Goal: Task Accomplishment & Management: Manage account settings

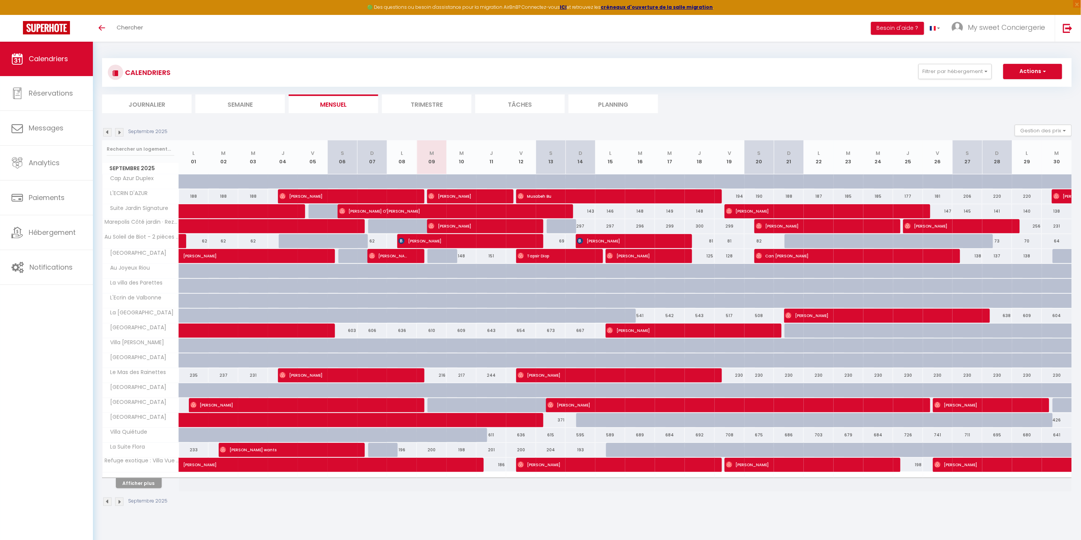
click at [120, 132] on img at bounding box center [119, 132] width 8 height 8
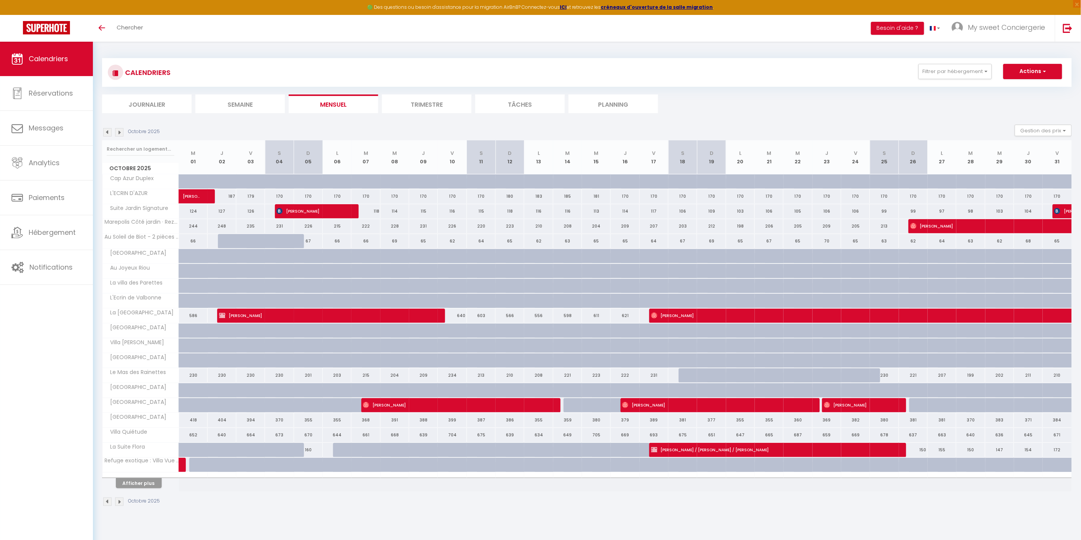
click at [120, 132] on img at bounding box center [119, 132] width 8 height 8
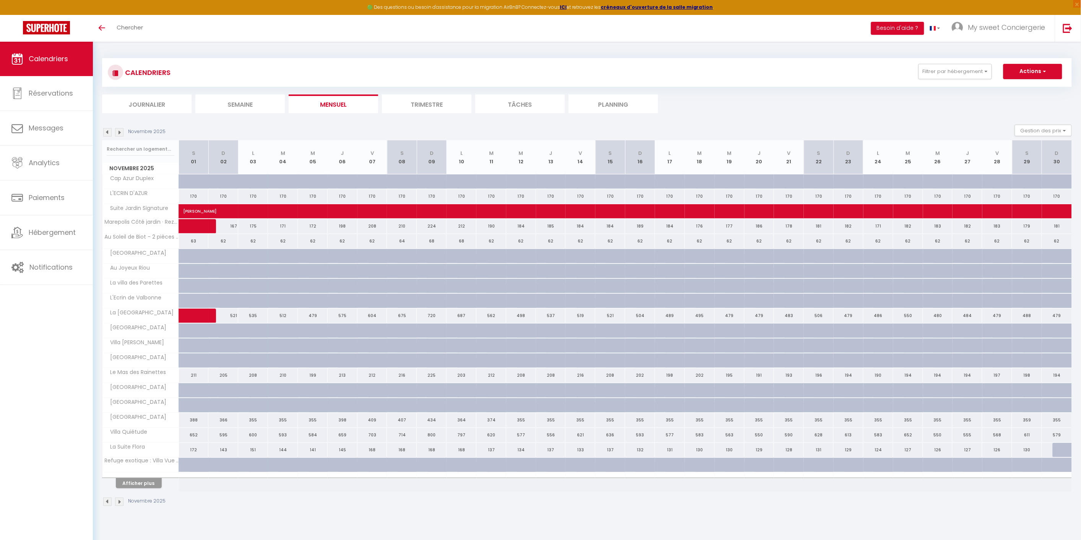
click at [281, 227] on div "171" at bounding box center [283, 226] width 30 height 14
type input "171"
type input "[DATE]"
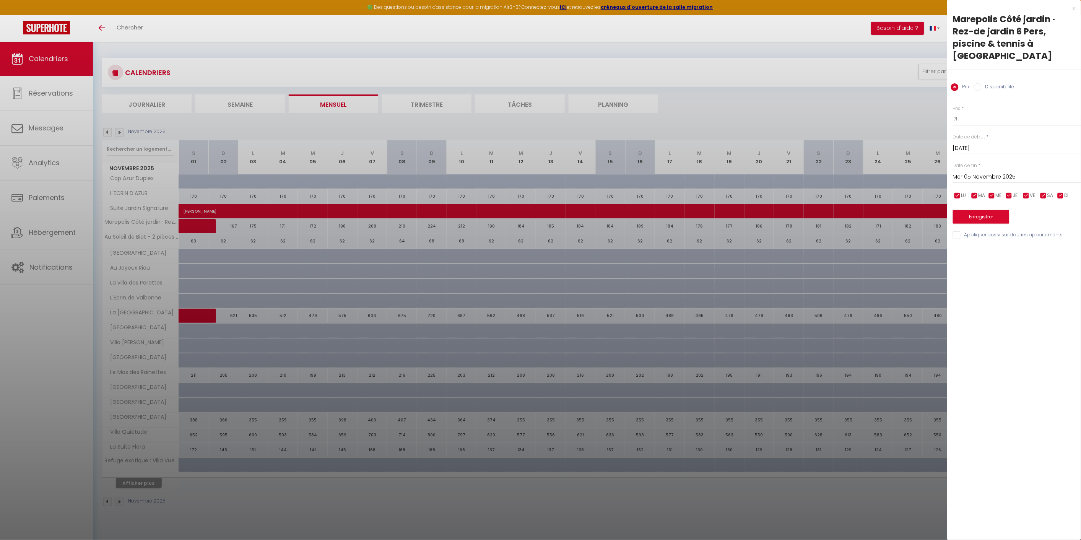
click at [1007, 172] on input "Mer 05 Novembre 2025" at bounding box center [1017, 177] width 128 height 10
click at [981, 259] on span "17" at bounding box center [977, 266] width 16 height 15
type input "Lun 17 Novembre 2025"
click at [979, 83] on input "Disponibilité" at bounding box center [978, 87] width 8 height 8
radio input "true"
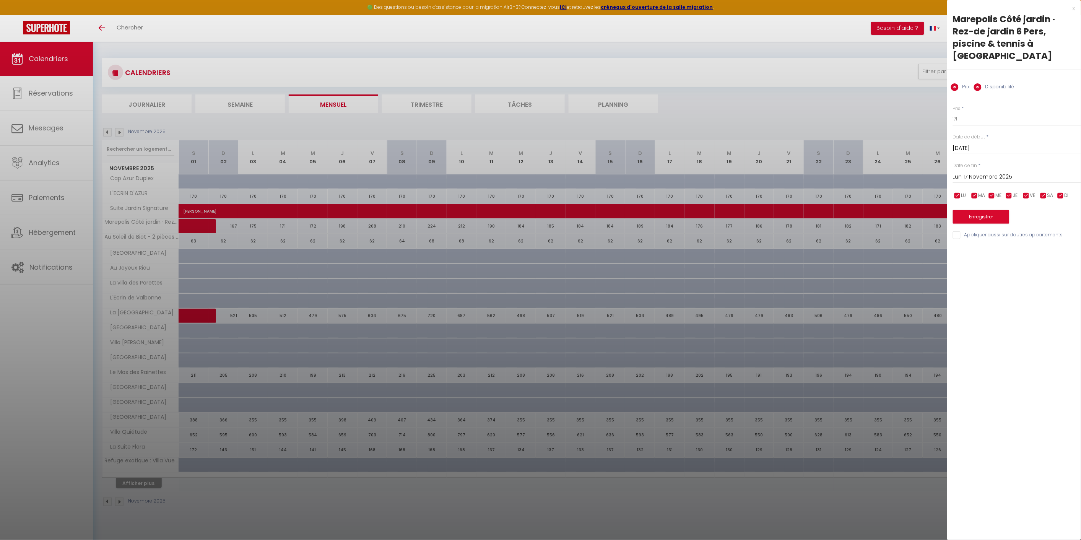
radio input "false"
drag, startPoint x: 975, startPoint y: 109, endPoint x: 975, endPoint y: 113, distance: 3.8
click at [975, 112] on select "Disponible Indisponible" at bounding box center [1017, 119] width 128 height 15
select select "0"
click at [953, 112] on select "Disponible Indisponible" at bounding box center [1017, 119] width 128 height 15
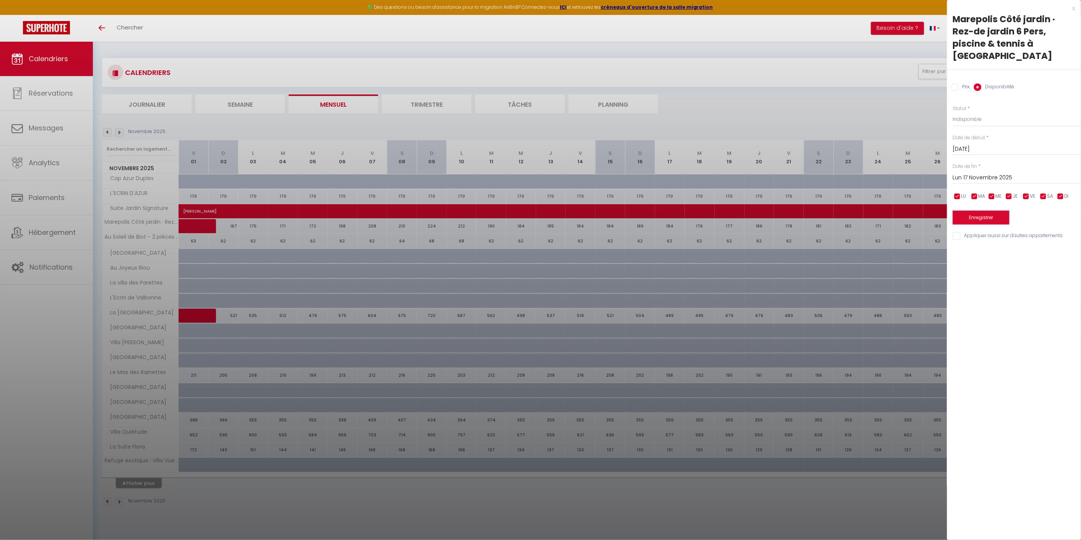
click at [981, 211] on button "Enregistrer" at bounding box center [981, 218] width 57 height 14
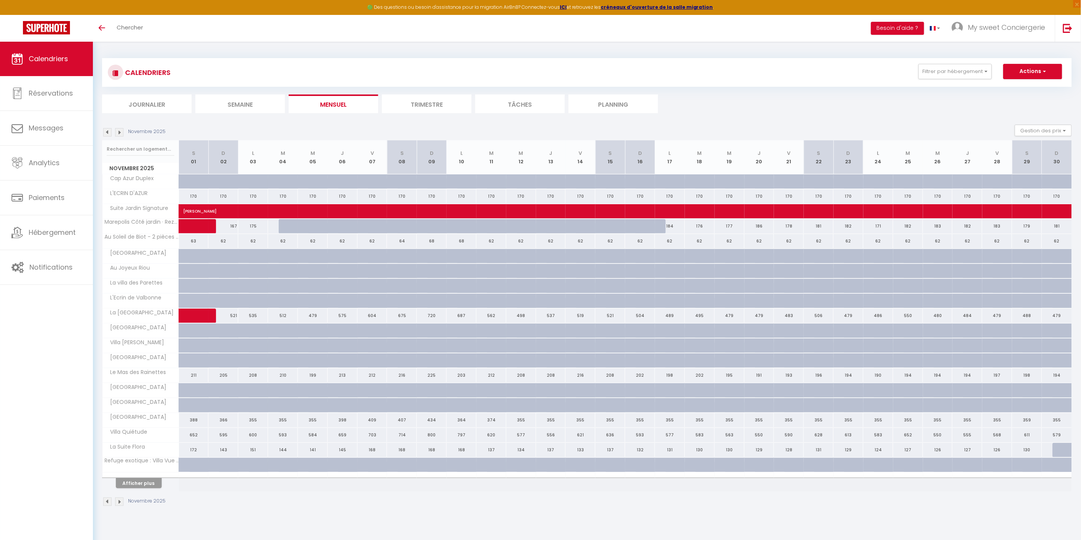
click at [119, 131] on img at bounding box center [119, 132] width 8 height 8
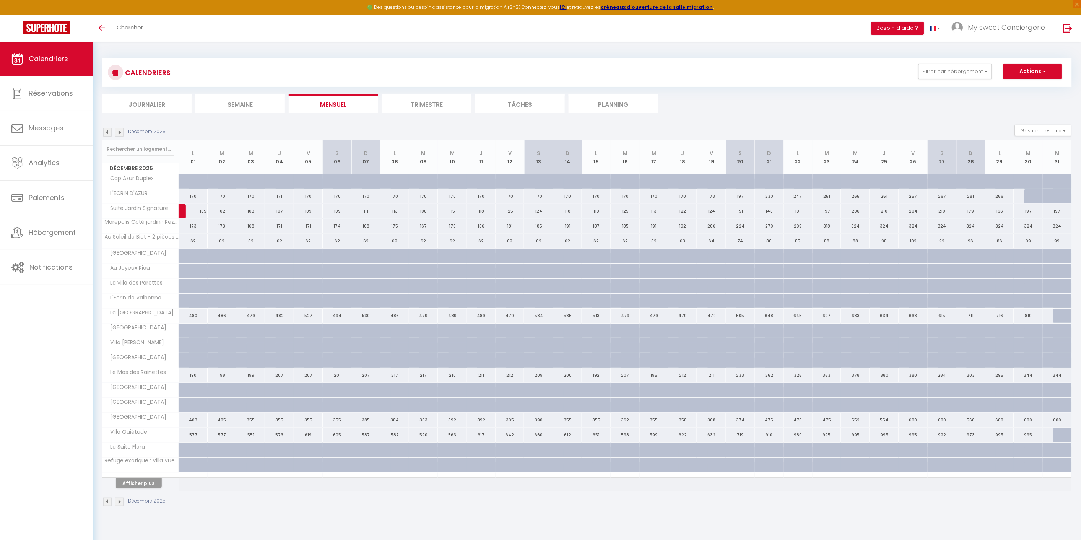
click at [971, 224] on div "324" at bounding box center [970, 226] width 29 height 14
select select "1"
type input "Dim 28 Décembre 2025"
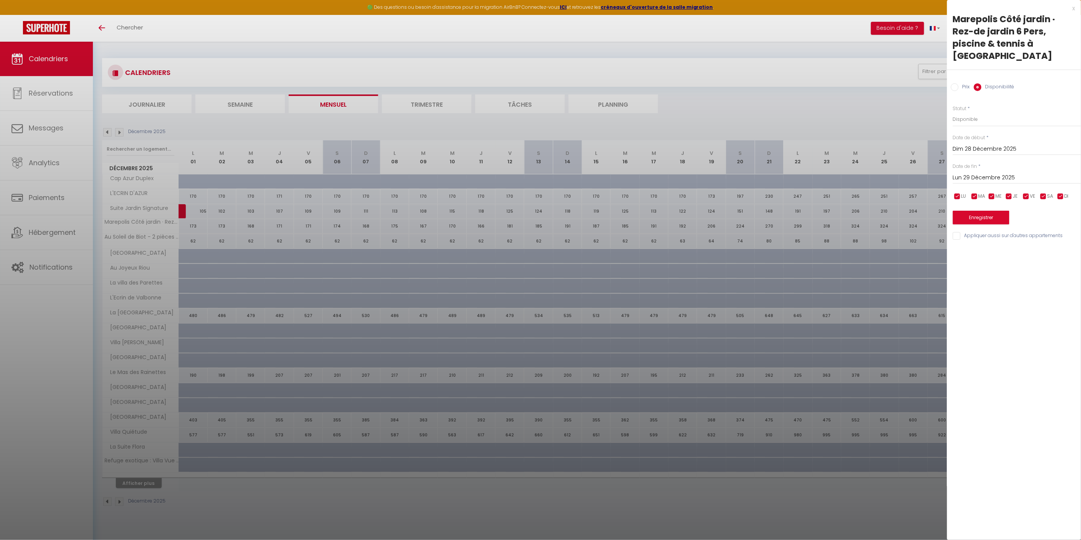
click at [992, 173] on input "Lun 29 Décembre 2025" at bounding box center [1017, 178] width 128 height 10
click at [1061, 183] on span ">" at bounding box center [1059, 190] width 16 height 15
click at [966, 244] on span "11" at bounding box center [961, 251] width 16 height 15
type input "Dim 11 Janvier 2026"
click at [969, 112] on select "Disponible Indisponible" at bounding box center [1017, 119] width 128 height 15
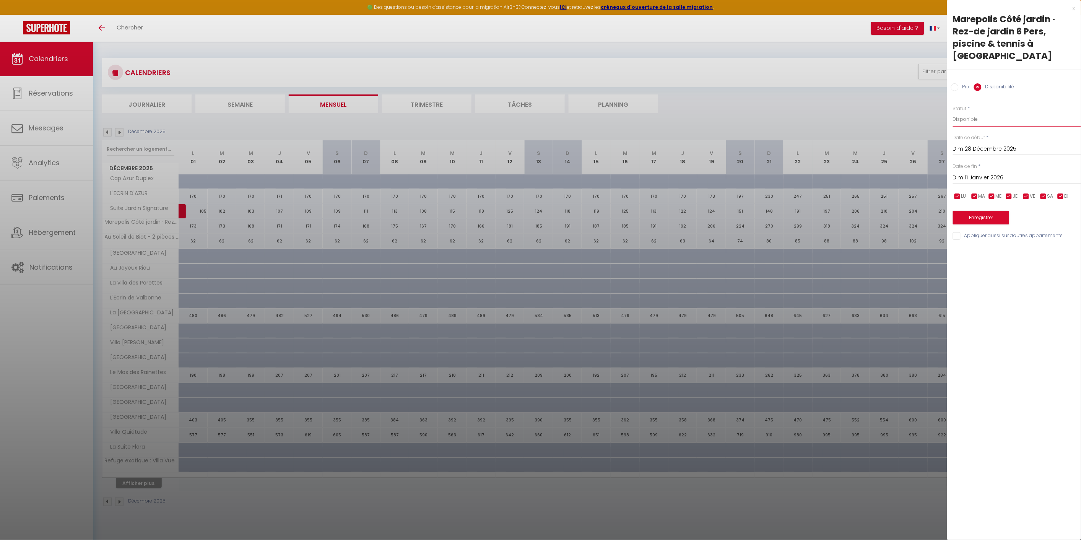
select select "0"
click at [953, 112] on select "Disponible Indisponible" at bounding box center [1017, 119] width 128 height 15
click at [979, 211] on button "Enregistrer" at bounding box center [981, 218] width 57 height 14
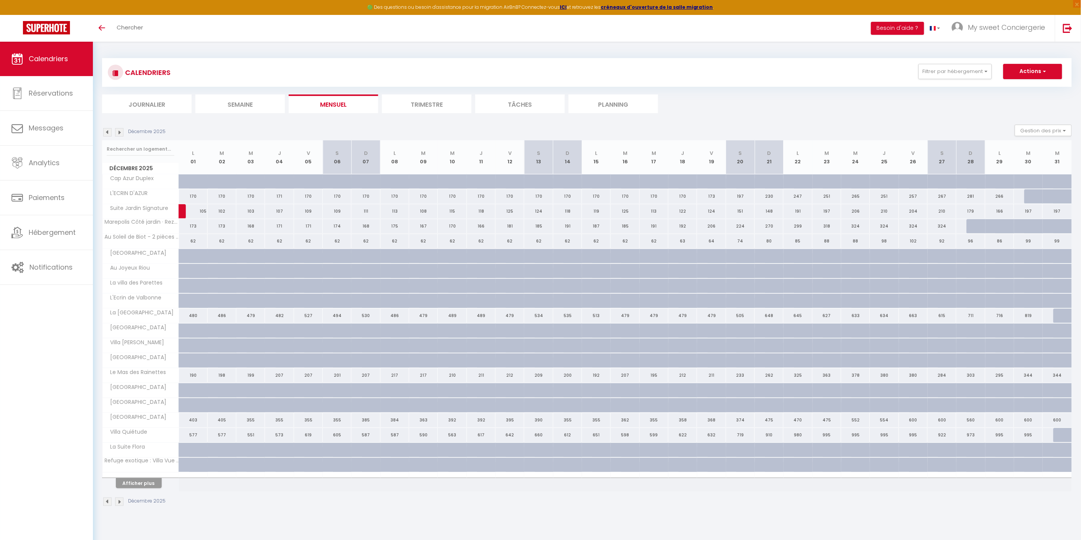
click at [120, 130] on img at bounding box center [119, 132] width 8 height 8
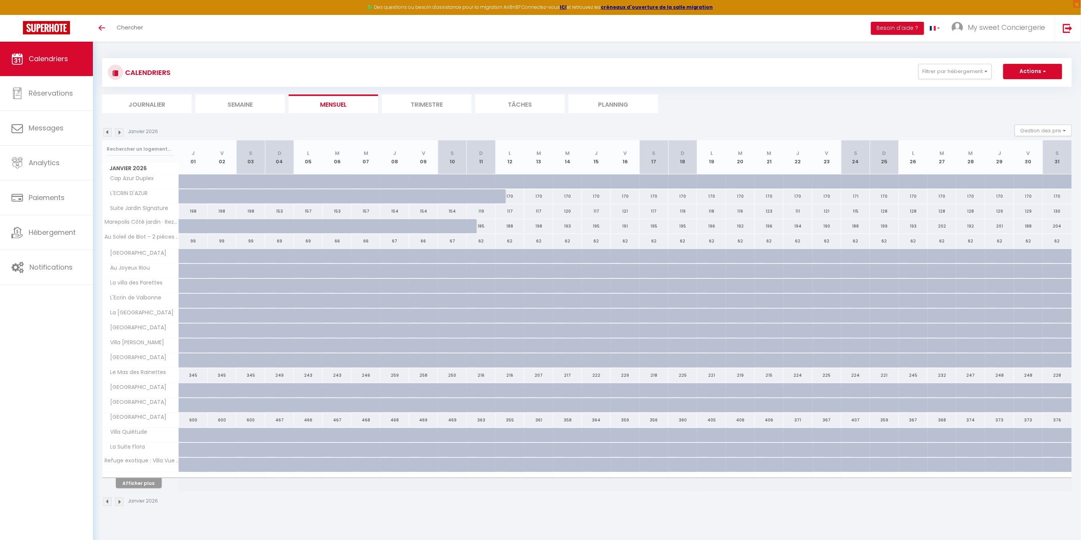
click at [120, 130] on img at bounding box center [119, 132] width 8 height 8
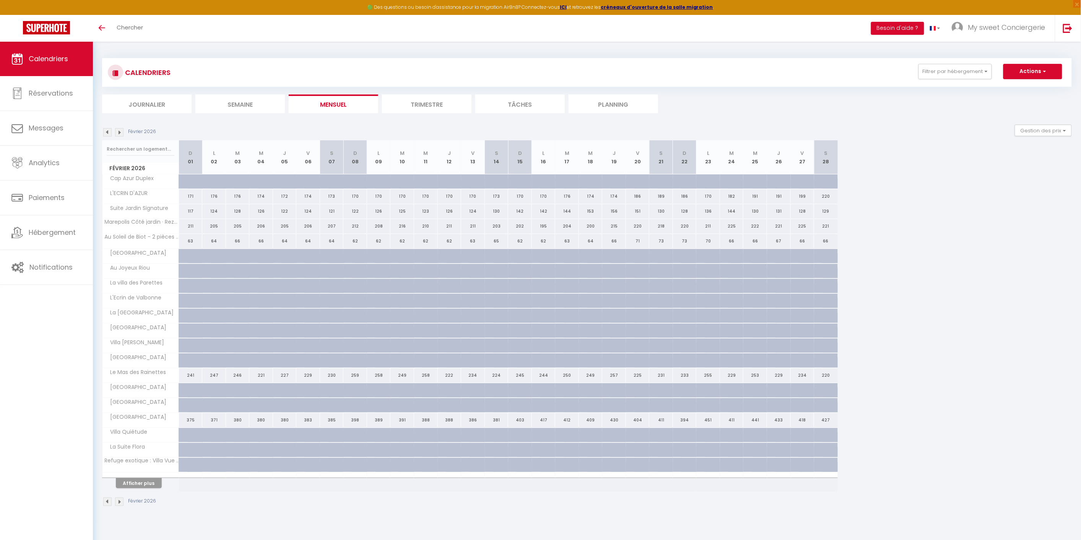
click at [120, 130] on img at bounding box center [119, 132] width 8 height 8
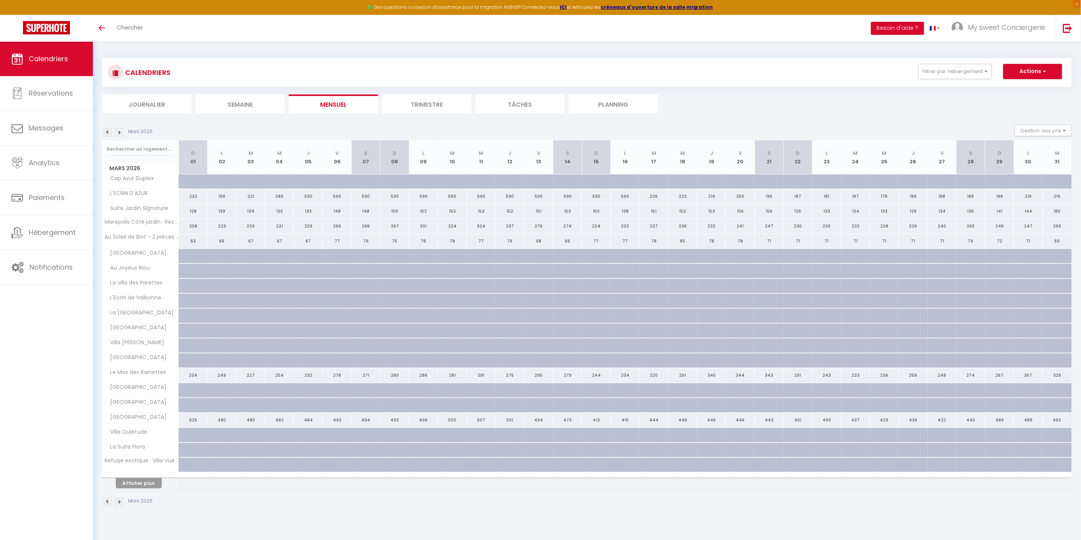
click at [120, 130] on img at bounding box center [119, 132] width 8 height 8
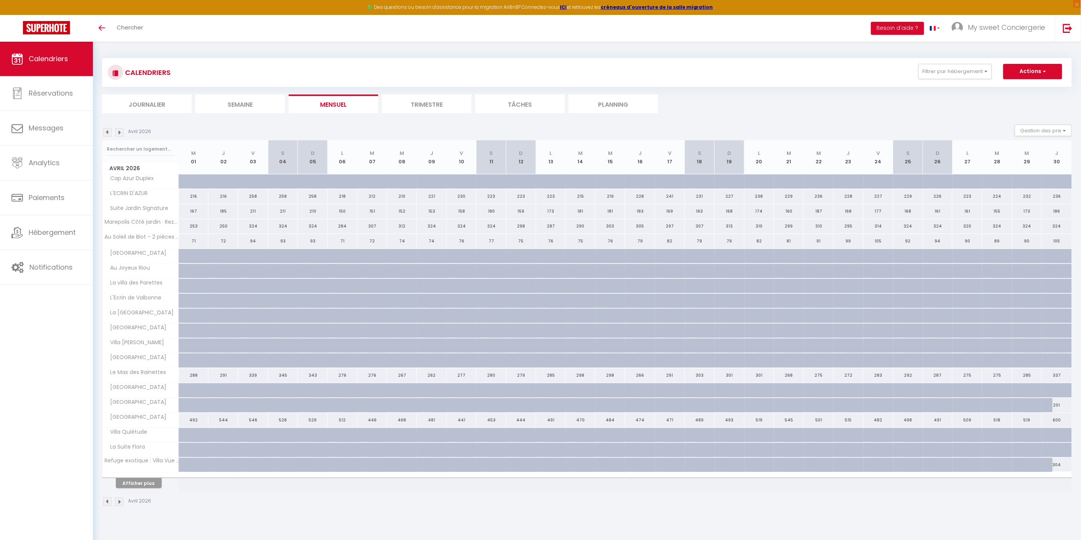
click at [120, 130] on img at bounding box center [119, 132] width 8 height 8
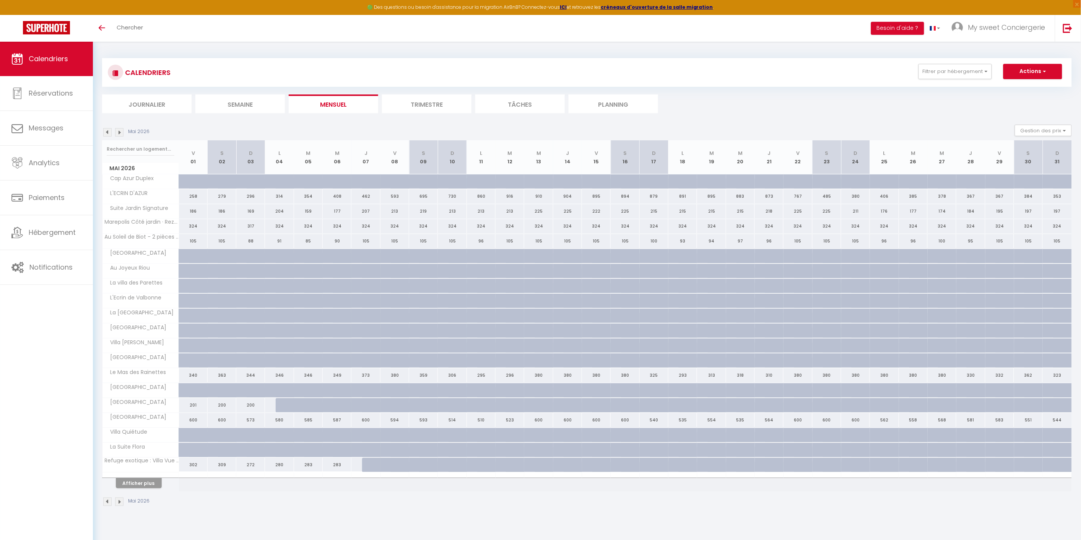
click at [120, 130] on img at bounding box center [119, 132] width 8 height 8
